Goal: Check status: Check status

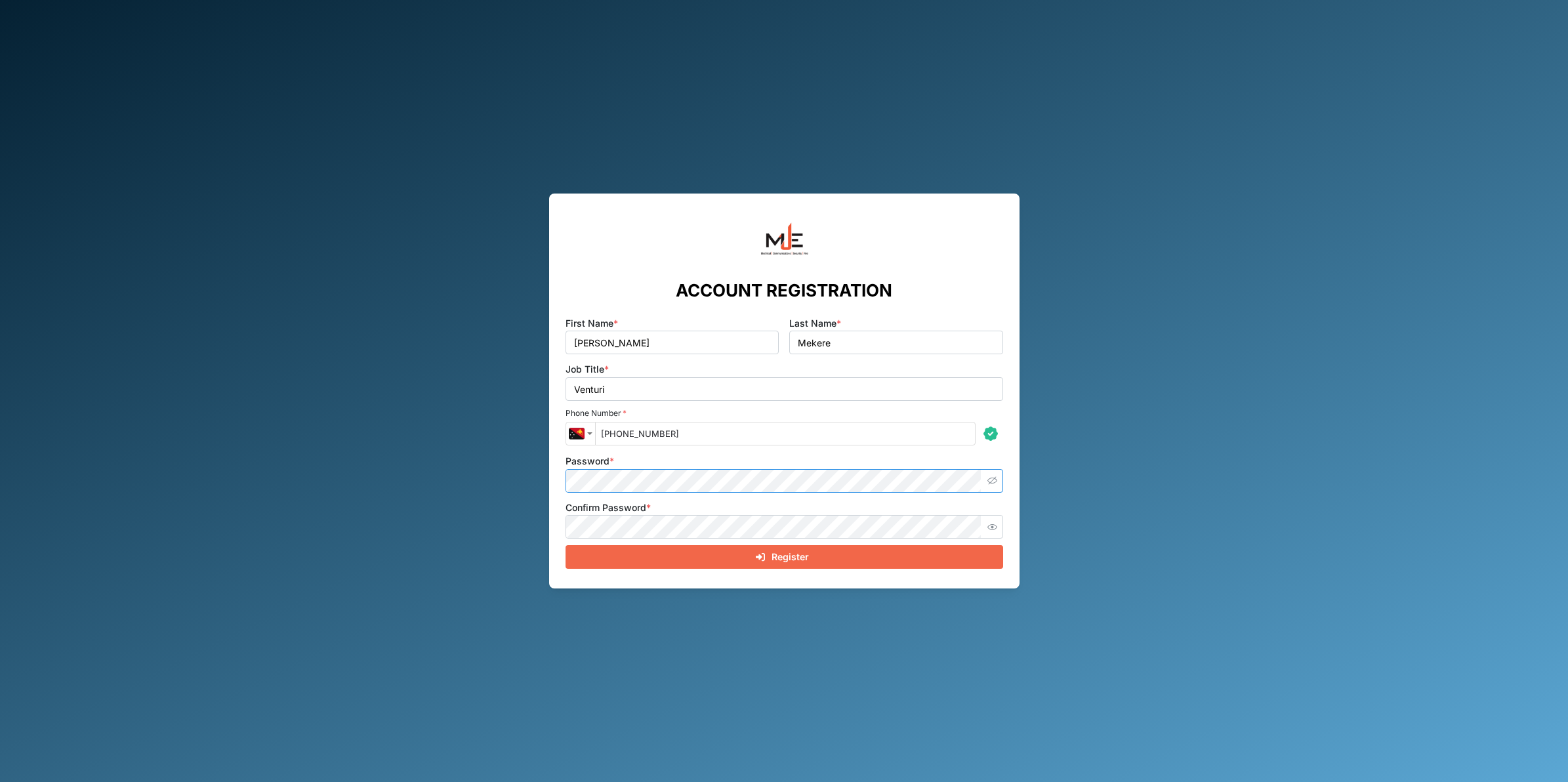
click at [994, 473] on button "button" at bounding box center [993, 481] width 17 height 17
click at [988, 529] on icon "button" at bounding box center [992, 527] width 10 height 10
click at [565, 545] on button "Register" at bounding box center [784, 557] width 438 height 24
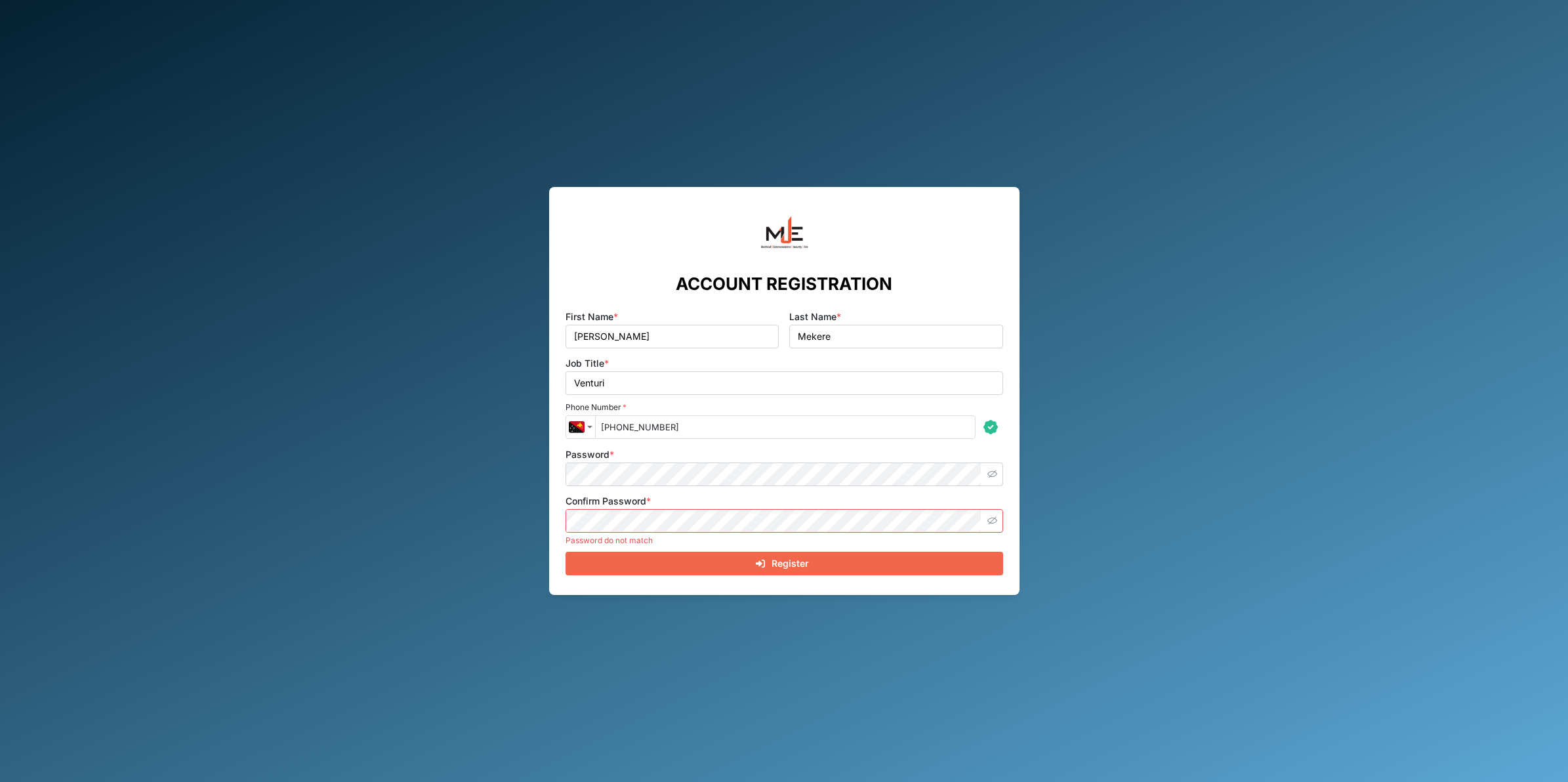
click at [865, 457] on div "Password *" at bounding box center [784, 466] width 438 height 40
click at [847, 467] on div "Password *" at bounding box center [784, 466] width 438 height 40
click at [856, 559] on div "Register" at bounding box center [782, 564] width 416 height 22
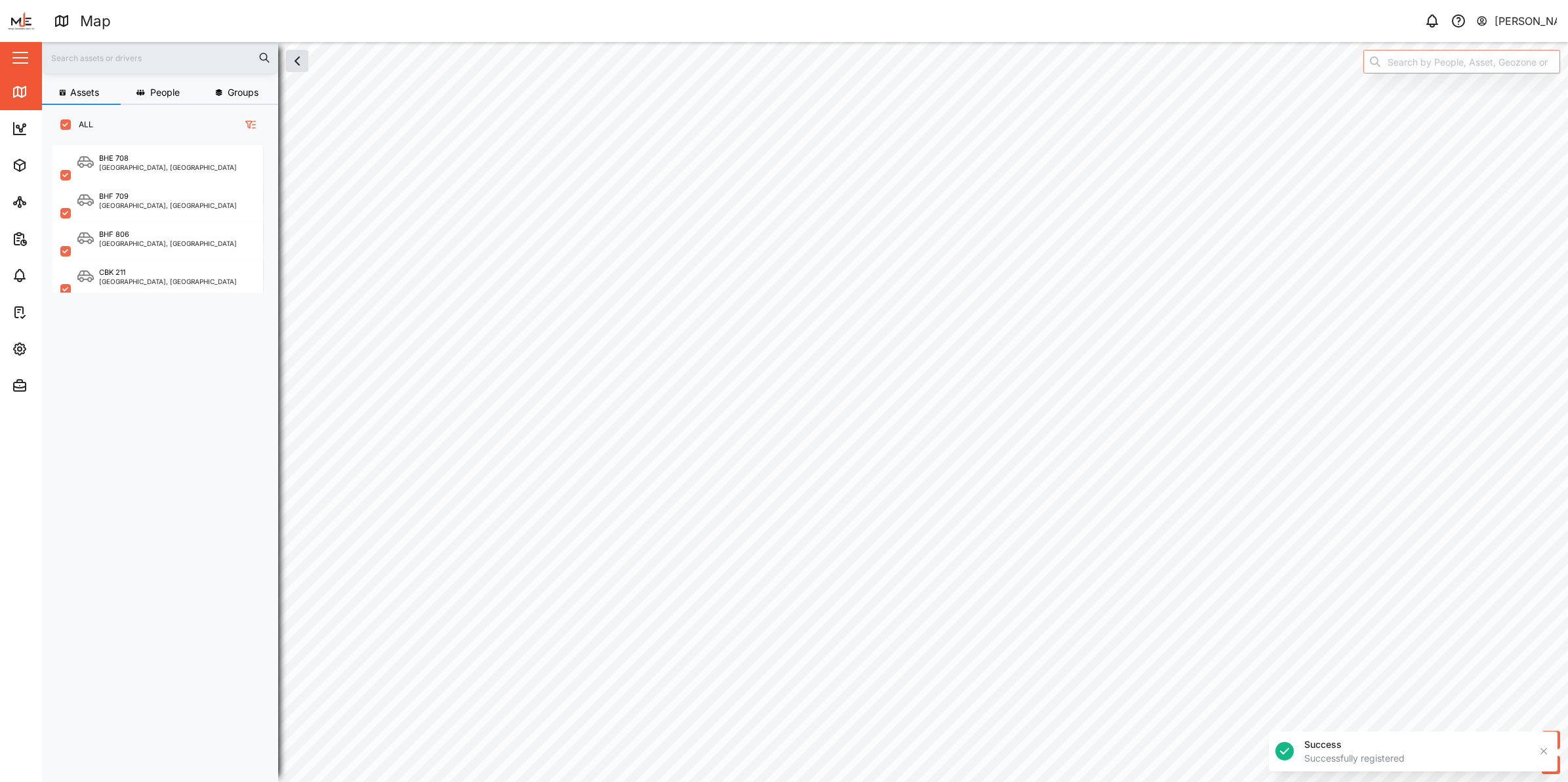
scroll to position [619, 204]
drag, startPoint x: 1514, startPoint y: 17, endPoint x: 1504, endPoint y: 27, distance: 14.1
click at [1513, 17] on div "[PERSON_NAME]" at bounding box center [1526, 21] width 63 height 17
click at [1453, 73] on link "Sign Out" at bounding box center [1475, 84] width 157 height 29
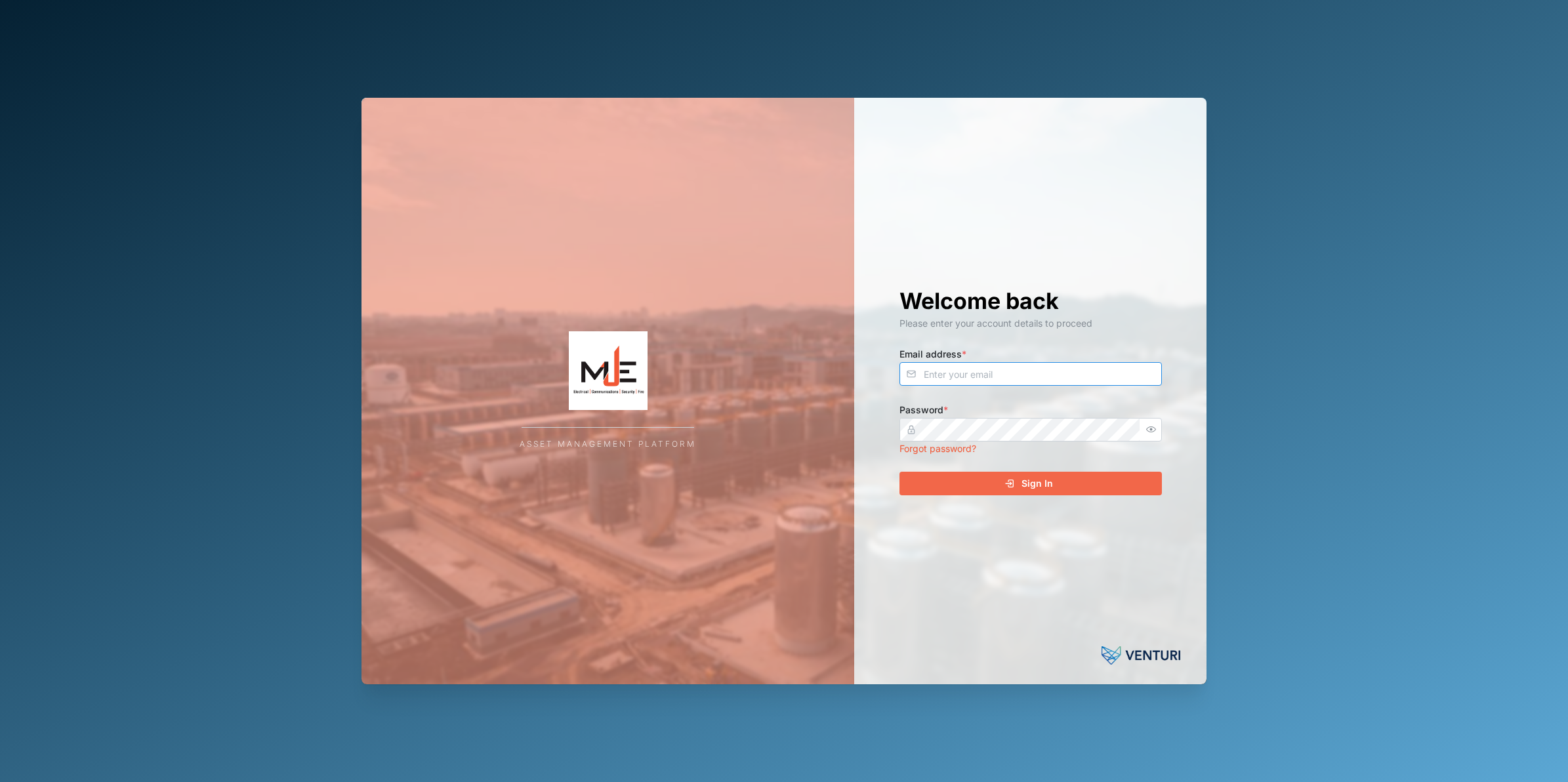
click at [1103, 369] on input "Email address *" at bounding box center [1031, 374] width 262 height 24
type input "[PERSON_NAME][EMAIL_ADDRESS][DOMAIN_NAME]"
click at [1087, 484] on div "Sign In" at bounding box center [1028, 484] width 241 height 22
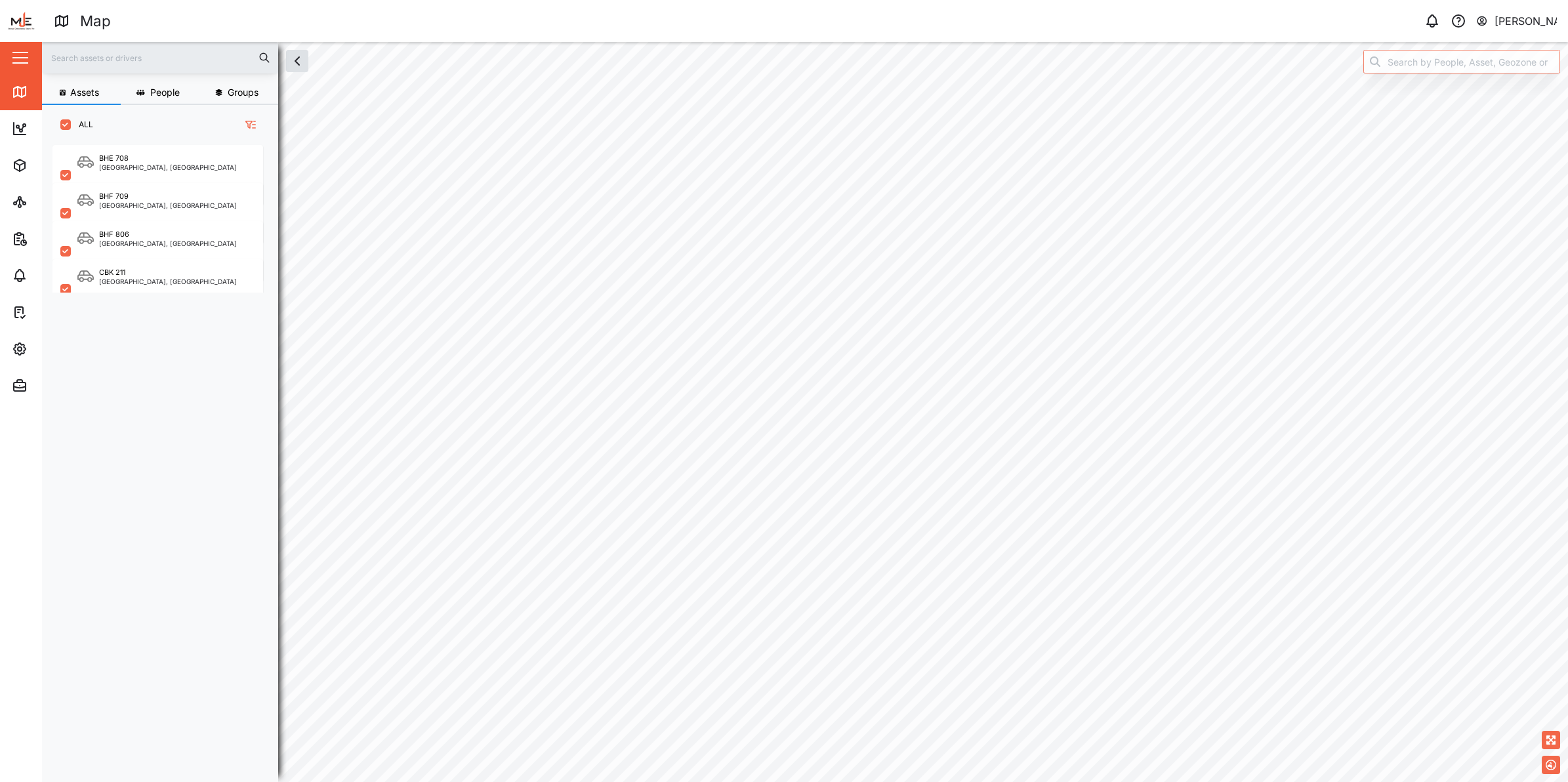
scroll to position [619, 204]
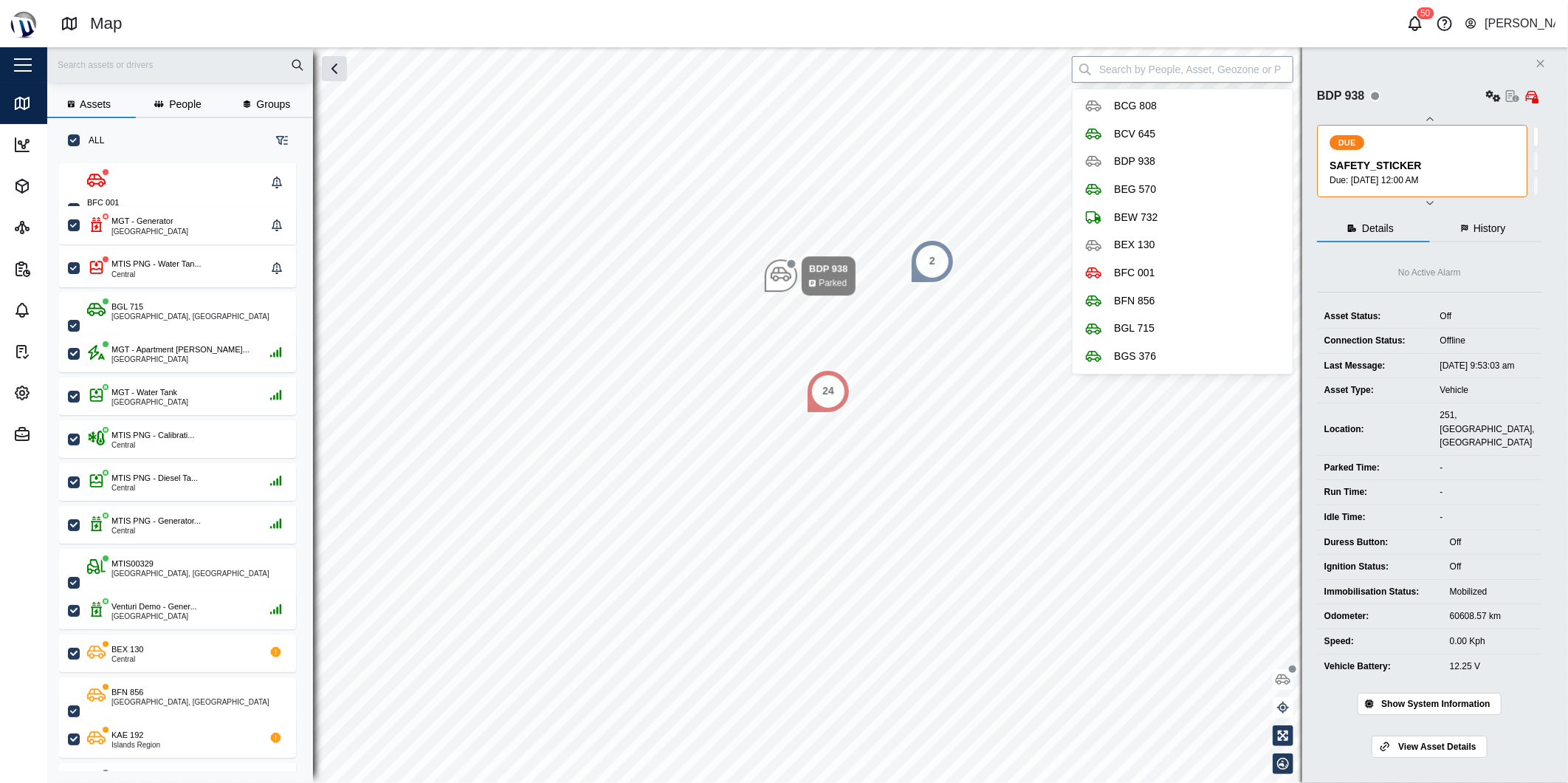
click at [1206, 71] on input "search" at bounding box center [1183, 69] width 222 height 27
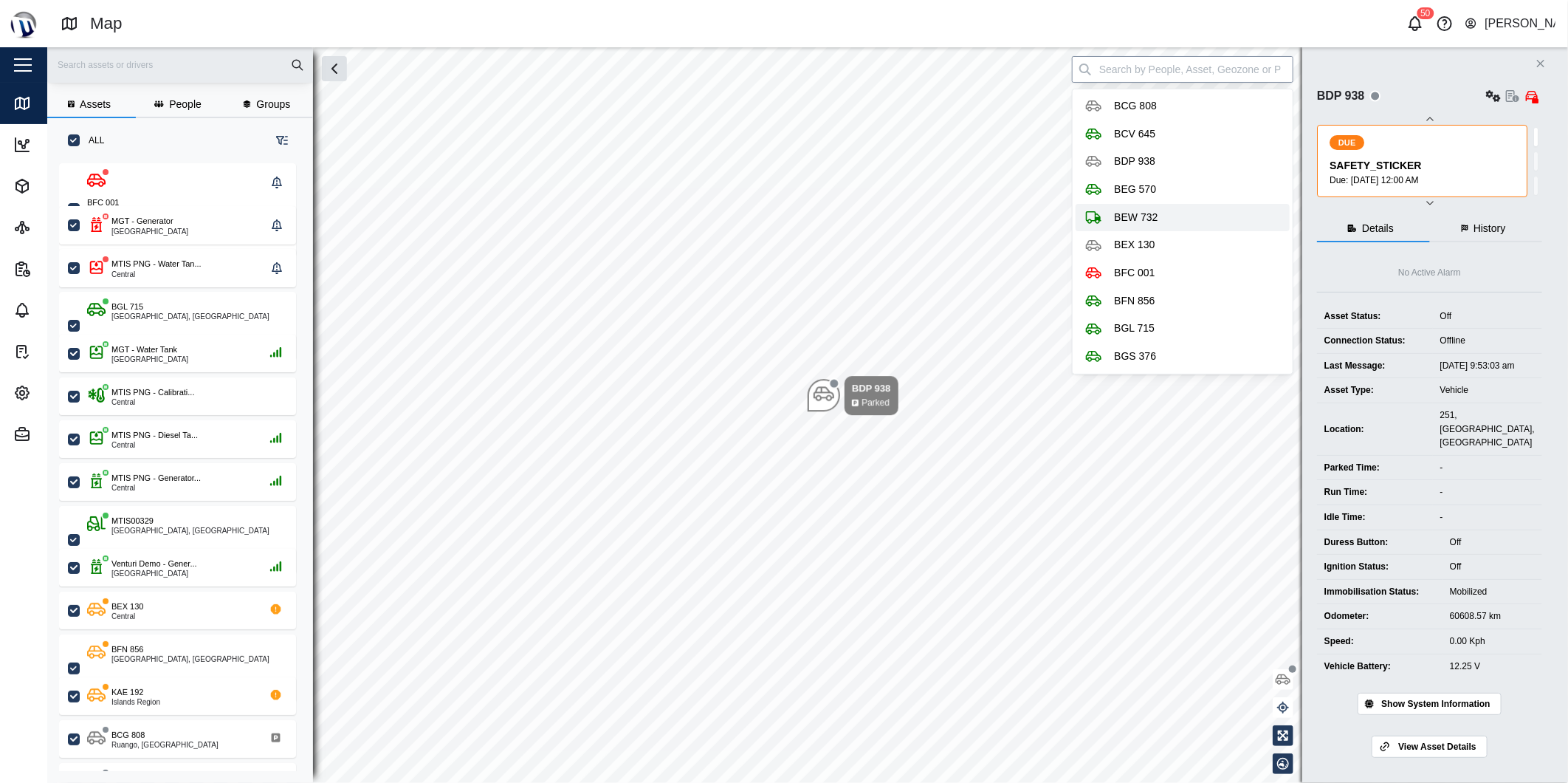
type input "BEW 732"
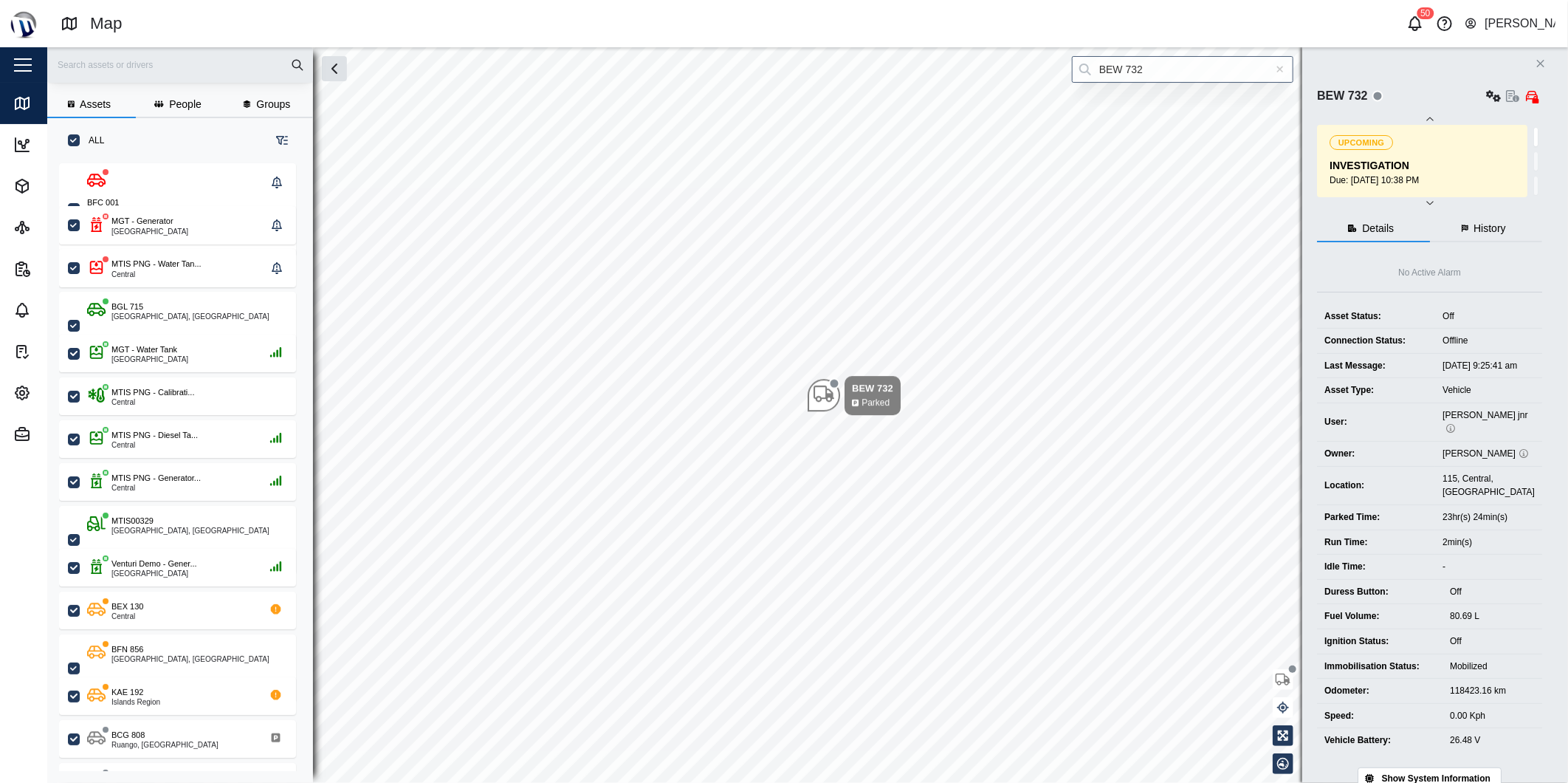
click at [1276, 74] on div at bounding box center [1280, 69] width 27 height 27
click at [1276, 71] on input "search" at bounding box center [1183, 69] width 222 height 27
type input "BFC 001"
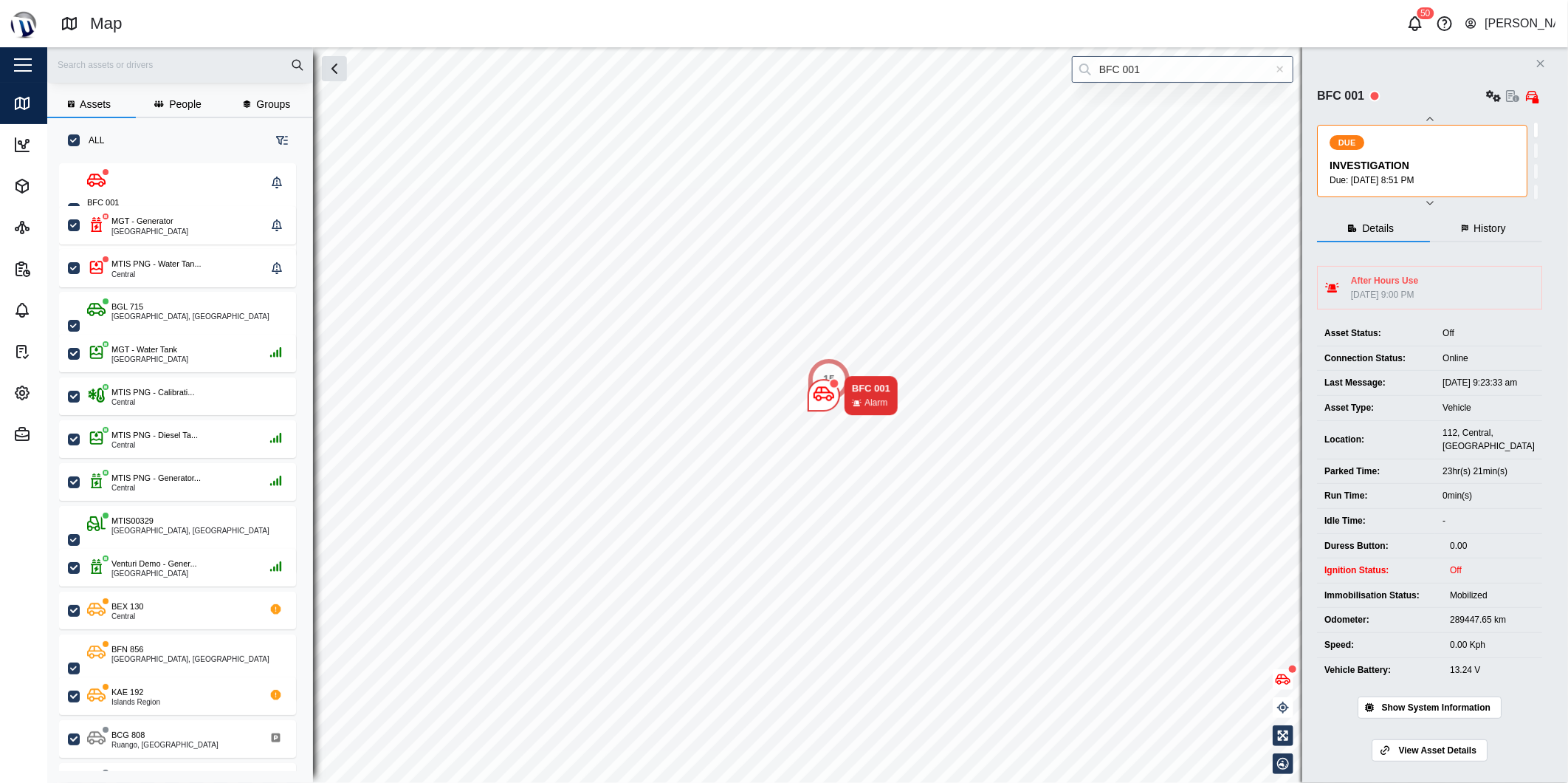
click at [1283, 64] on icon at bounding box center [1280, 69] width 8 height 10
click at [1282, 65] on input "search" at bounding box center [1183, 69] width 222 height 27
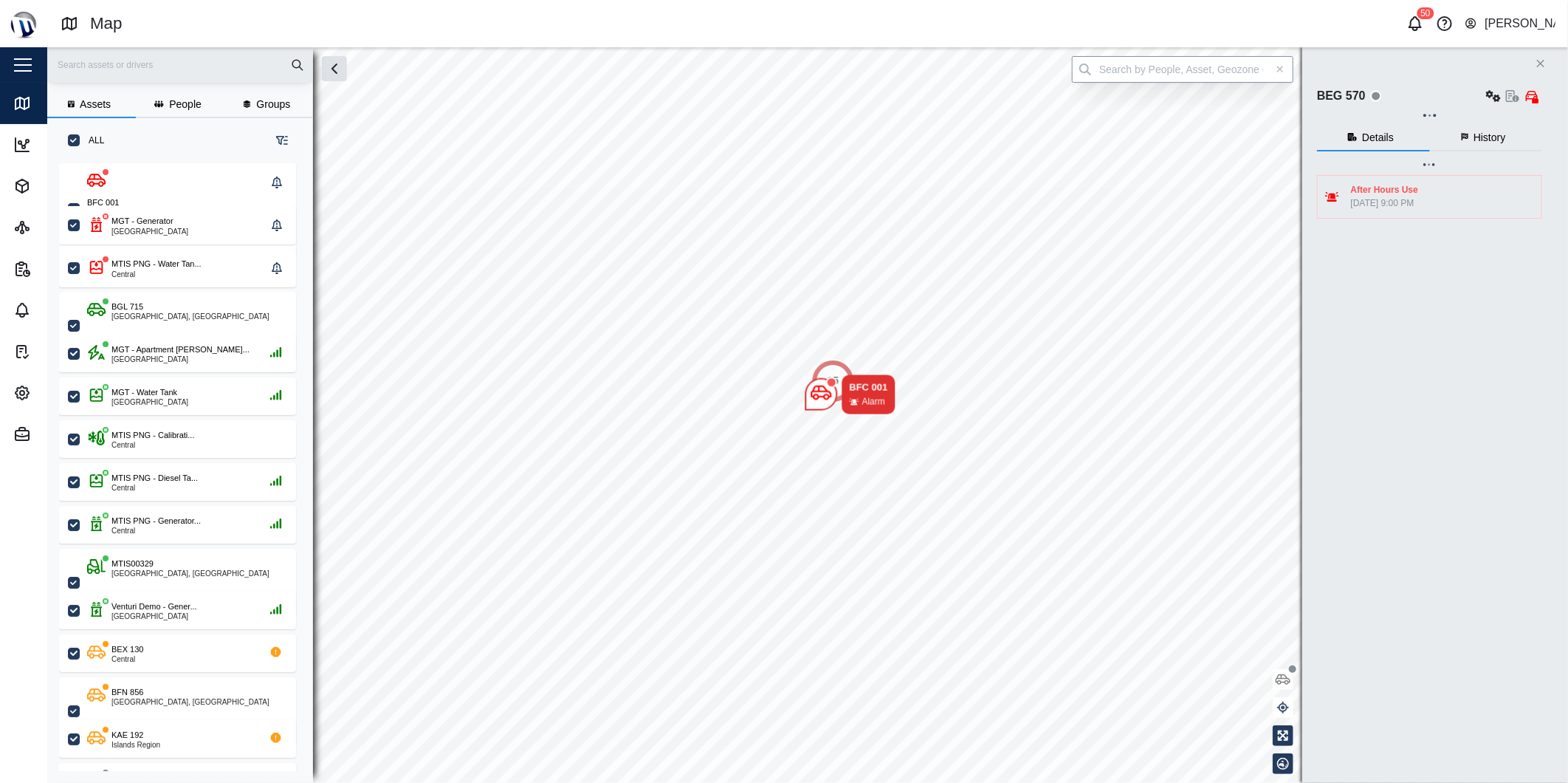
type input "BEG 570"
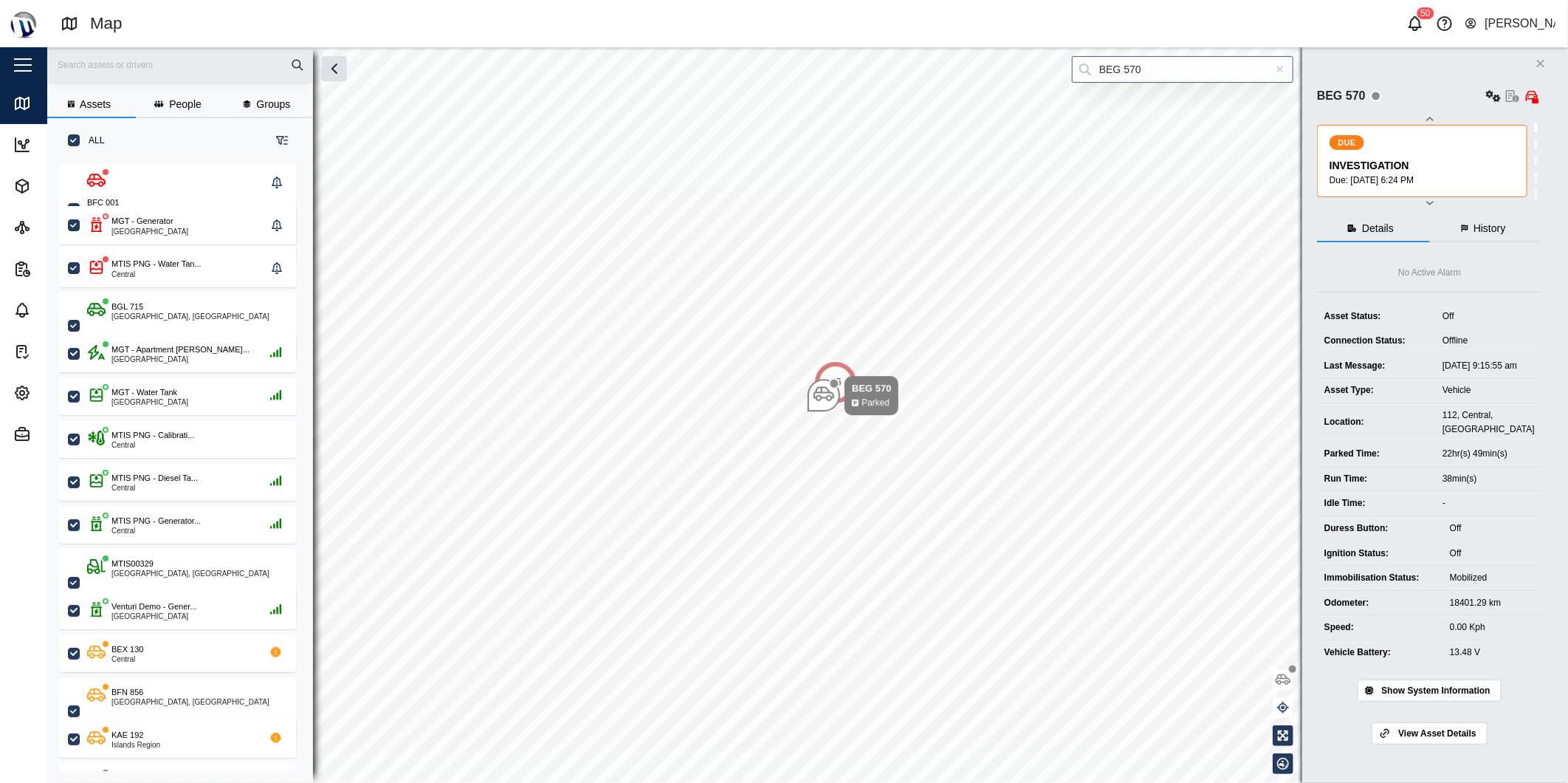
click at [1288, 71] on div at bounding box center [1280, 69] width 27 height 27
click at [1273, 68] on input "search" at bounding box center [1183, 69] width 222 height 27
type input "BGL 715"
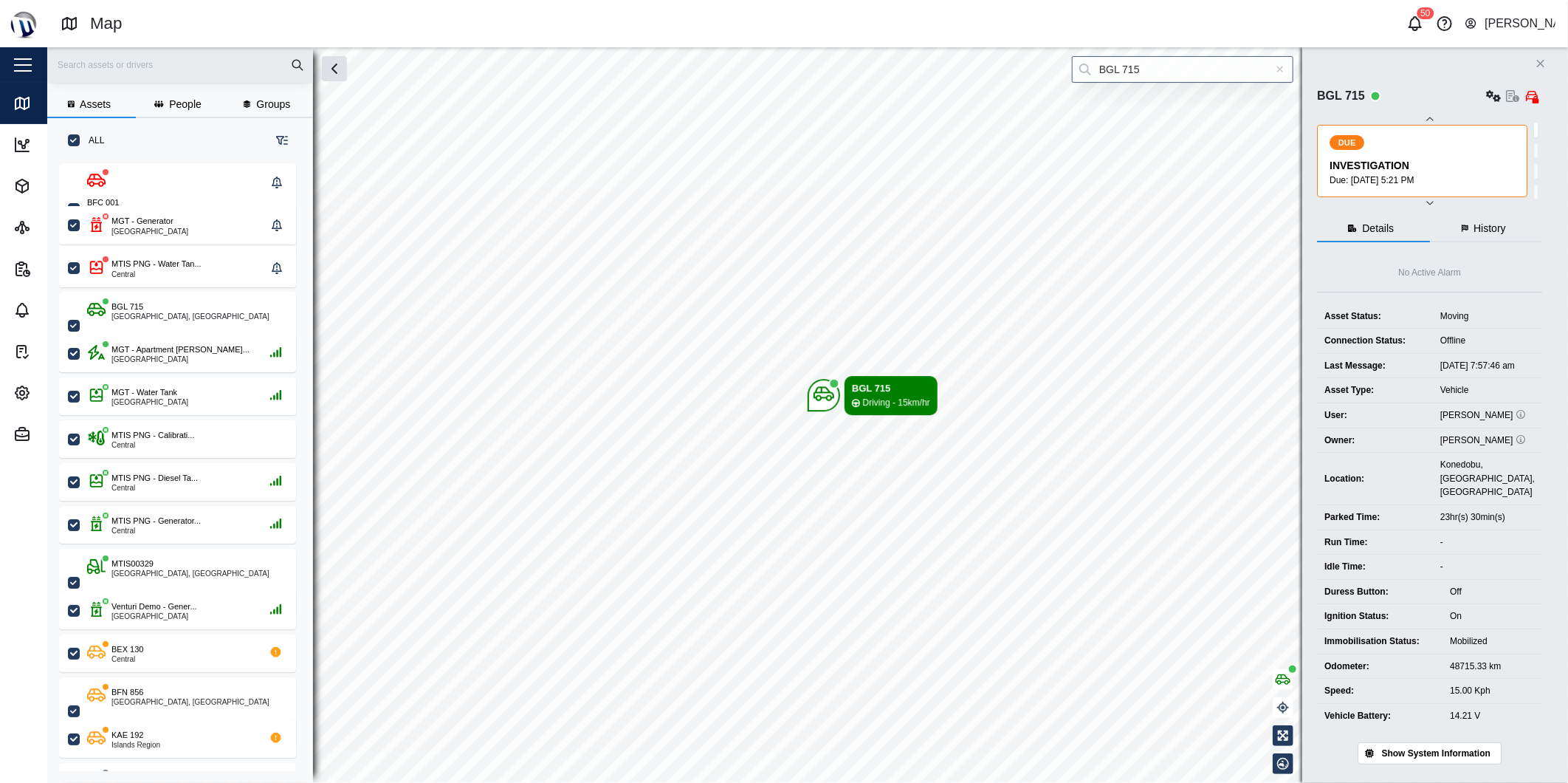
click at [1282, 64] on div at bounding box center [1280, 69] width 27 height 27
drag, startPoint x: 1280, startPoint y: 66, endPoint x: 1267, endPoint y: 71, distance: 13.9
click at [1279, 68] on input "search" at bounding box center [1183, 69] width 222 height 27
type input "BCV 645"
